Goal: Information Seeking & Learning: Learn about a topic

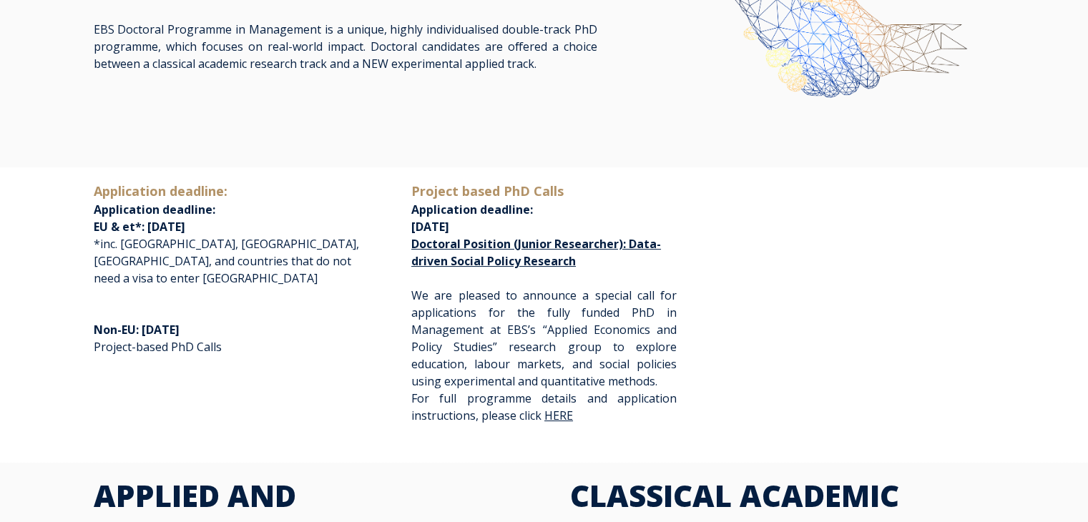
scroll to position [180, 0]
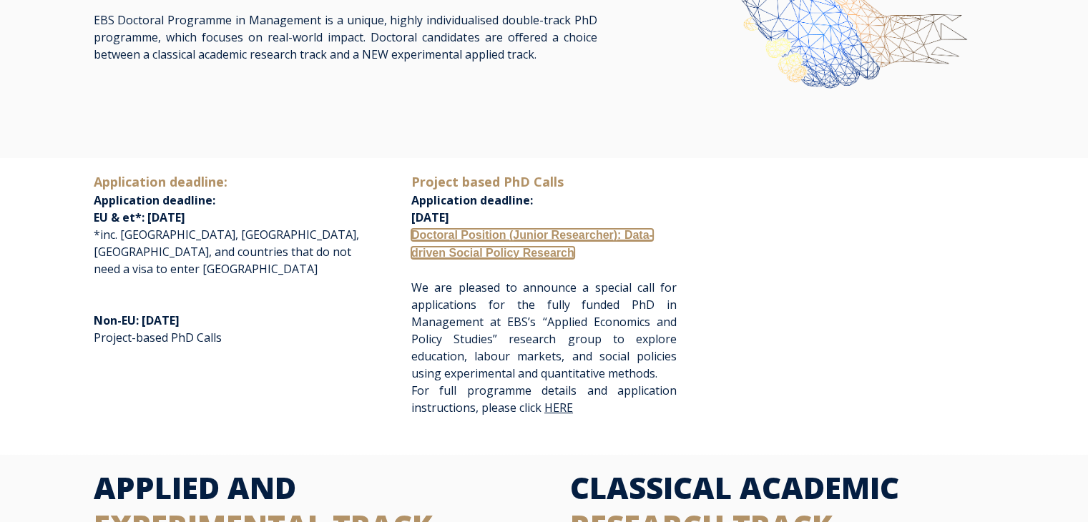
click at [515, 240] on link "Doctoral Position (Junior Researcher): Data-driven Social Policy Research" at bounding box center [532, 244] width 242 height 30
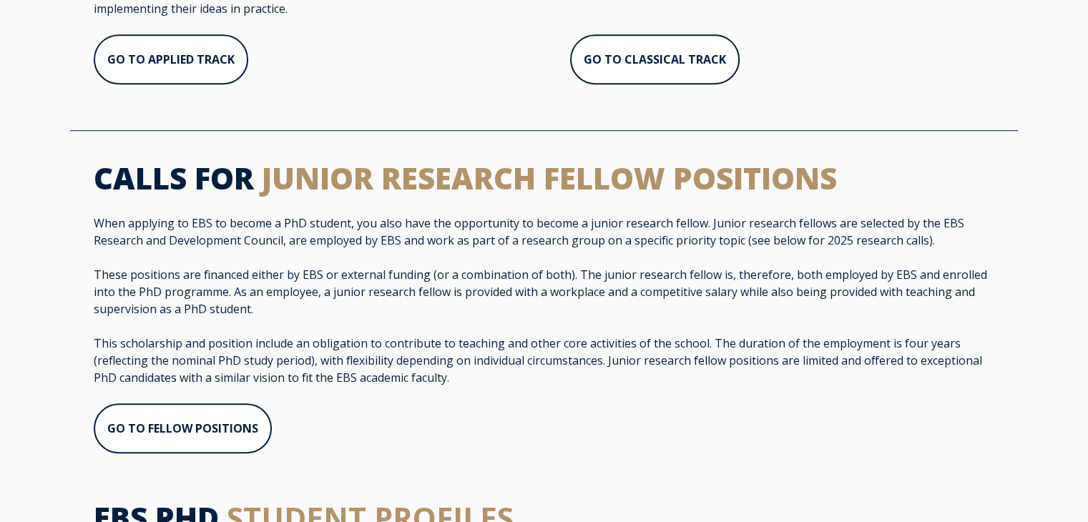
scroll to position [847, 0]
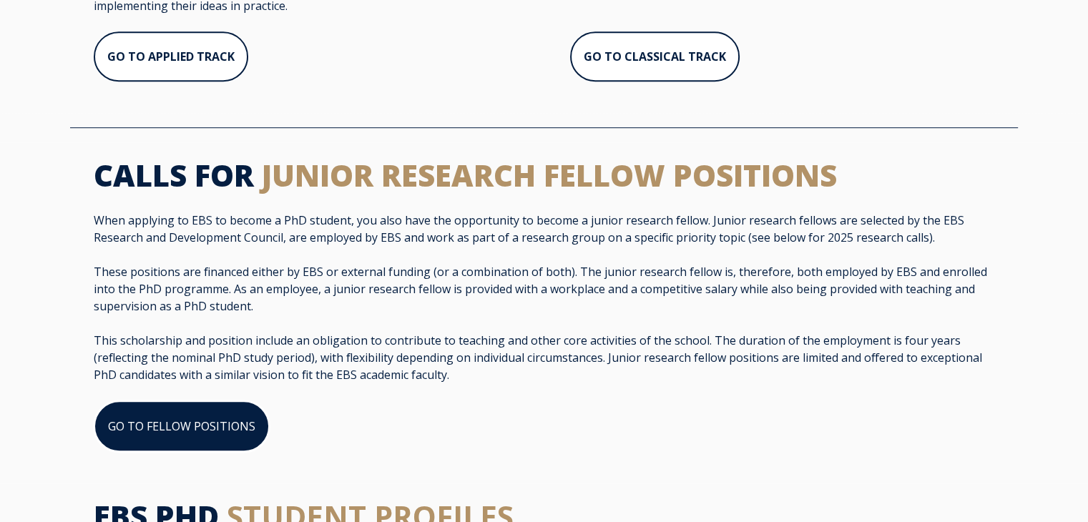
click at [226, 411] on link "GO TO FELLOW POSITIONS" at bounding box center [182, 427] width 176 height 52
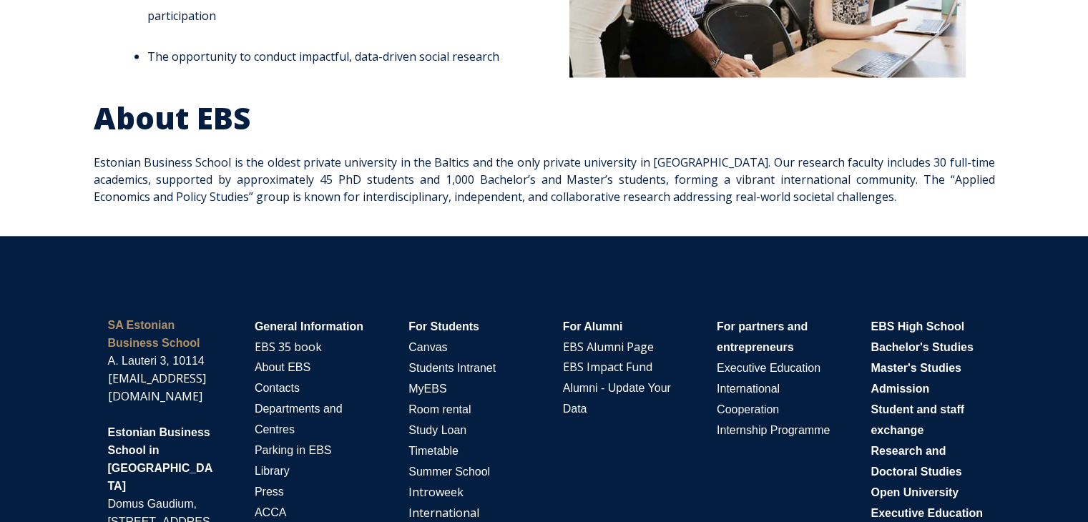
scroll to position [2676, 0]
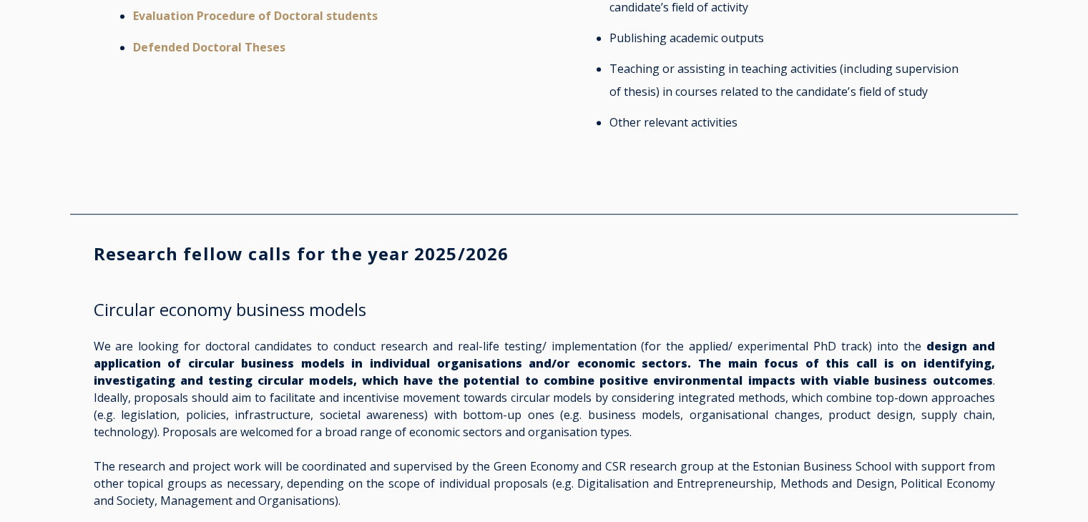
scroll to position [863, 0]
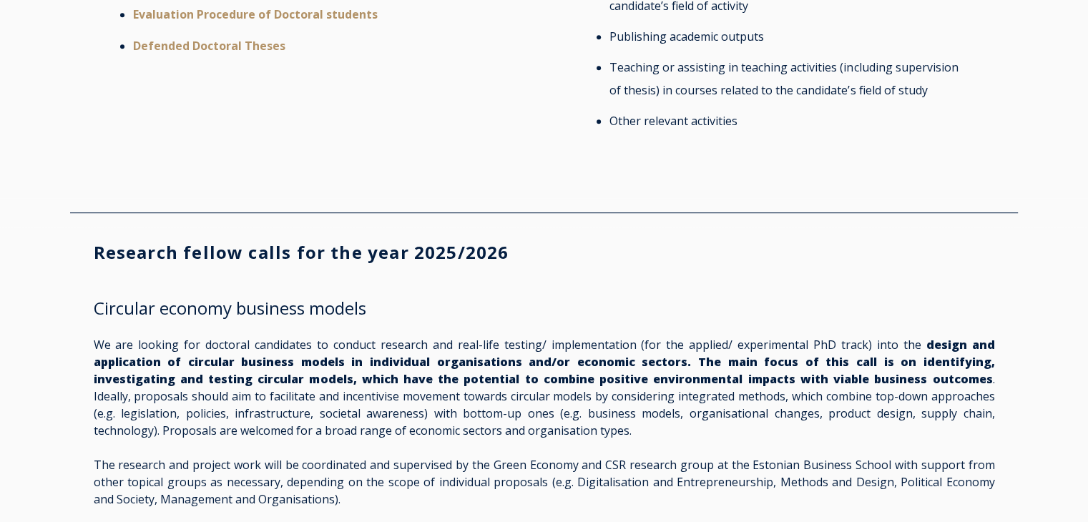
click at [307, 319] on h2 "Circular economy business models" at bounding box center [544, 308] width 901 height 21
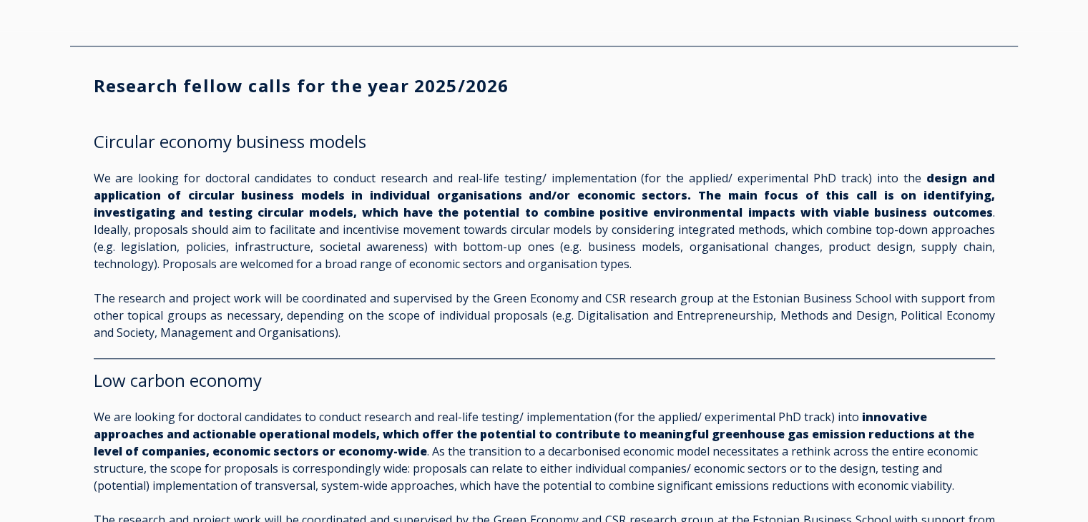
scroll to position [1030, 0]
click at [212, 152] on h2 "Circular economy business models" at bounding box center [544, 140] width 901 height 21
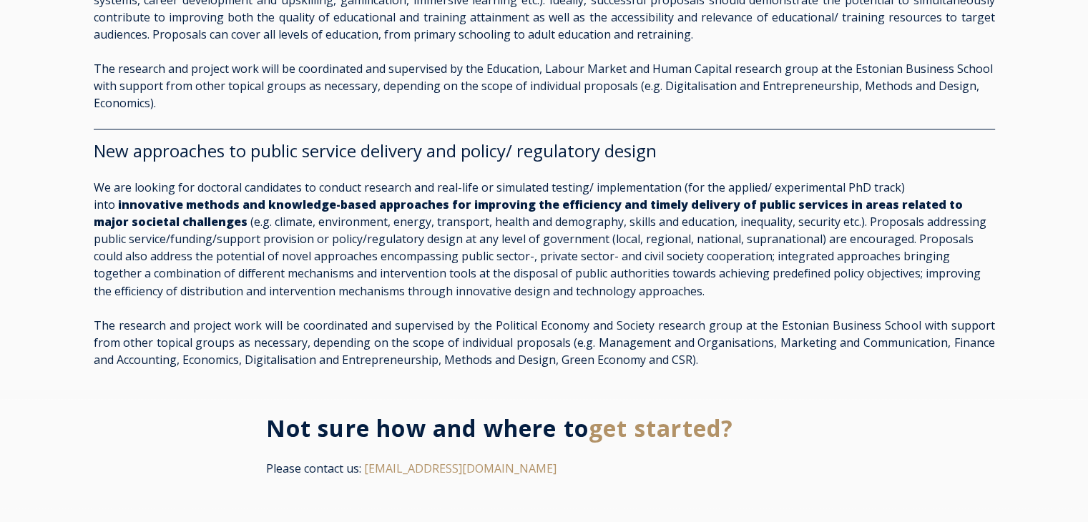
scroll to position [2435, 0]
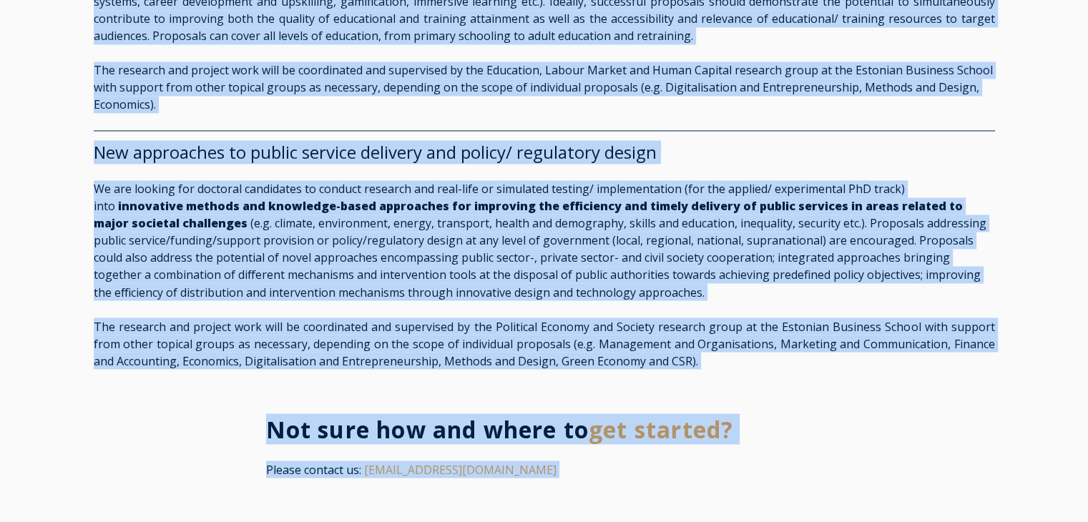
copy body "Open main menu Close main menu CALLS FOR RESEARCH FELLOW POSITIONS When applyin…"
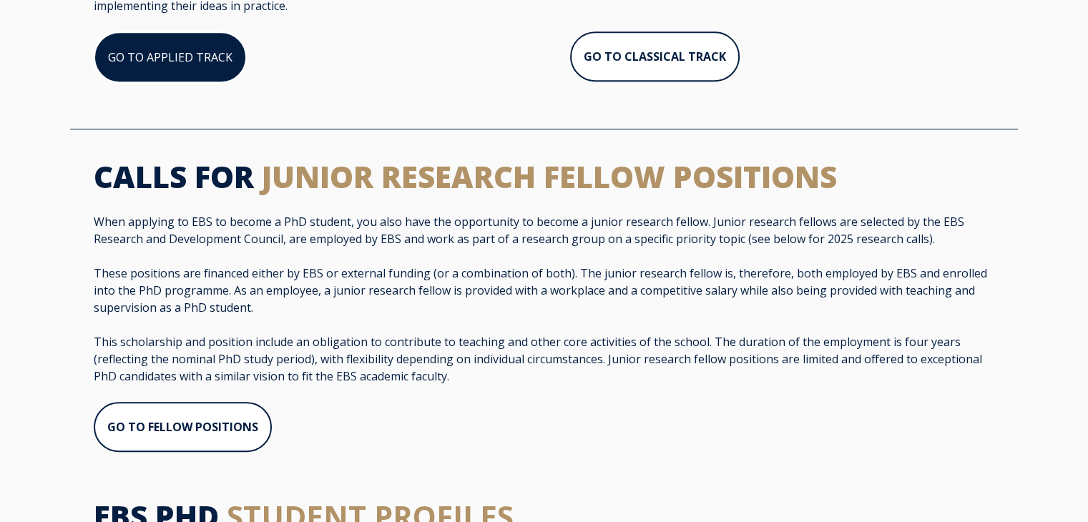
click at [149, 53] on link "GO TO APPLIED TRACK" at bounding box center [170, 57] width 153 height 52
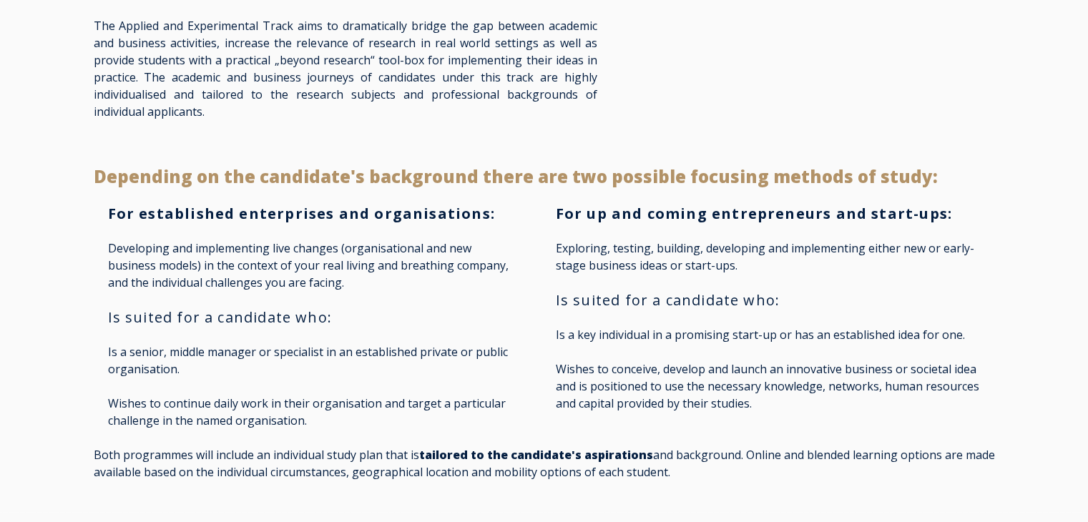
scroll to position [389, 0]
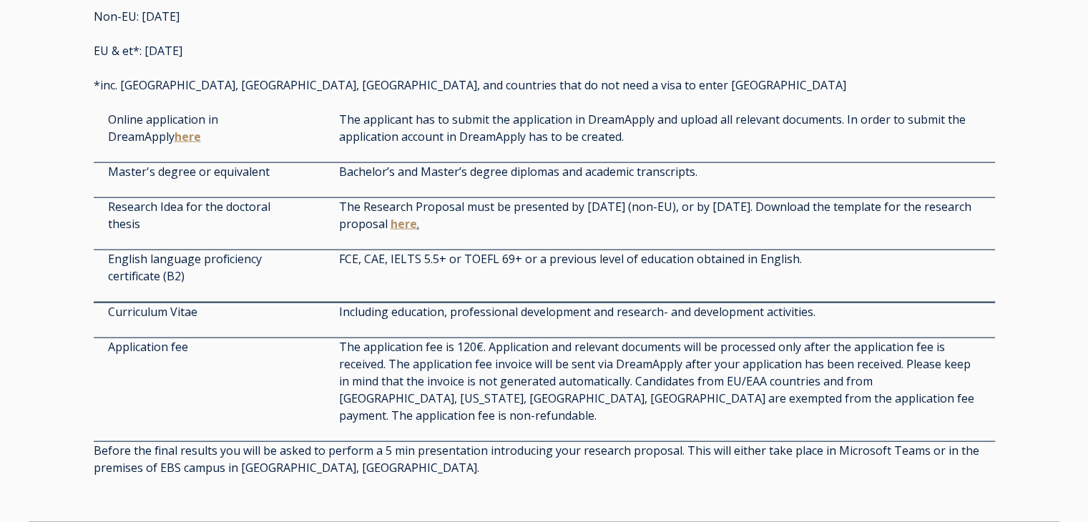
scroll to position [3210, 0]
click at [183, 133] on link "here" at bounding box center [187, 137] width 24 height 12
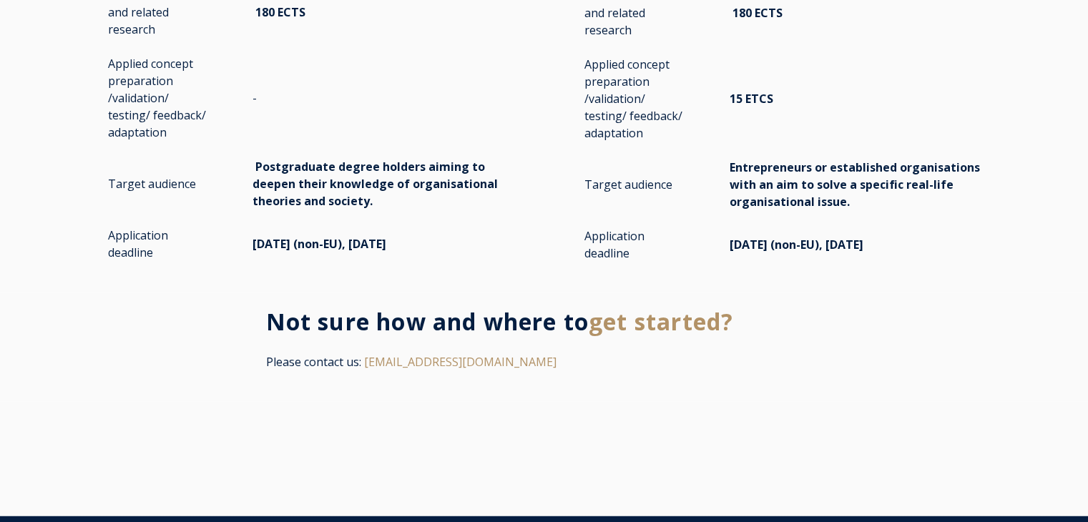
scroll to position [2906, 0]
